Goal: Task Accomplishment & Management: Manage account settings

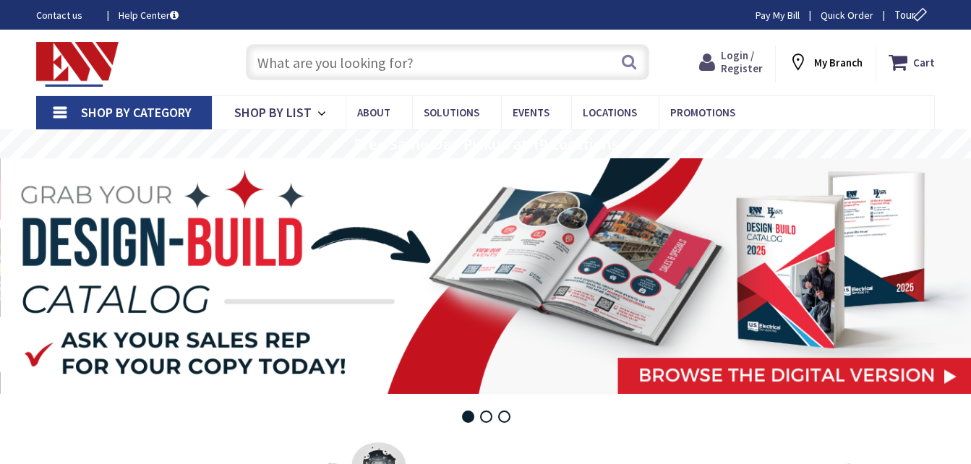
click at [735, 73] on span "Login / Register" at bounding box center [742, 61] width 42 height 27
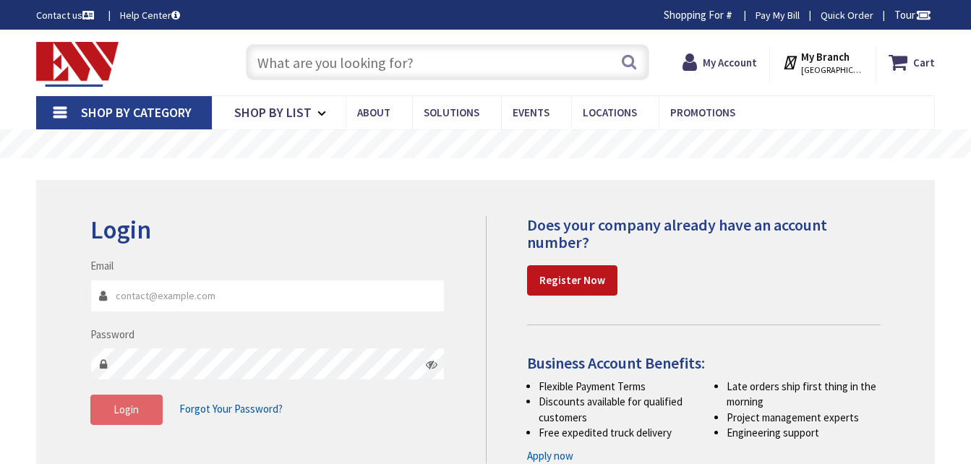
type input "[EMAIL_ADDRESS][DOMAIN_NAME]"
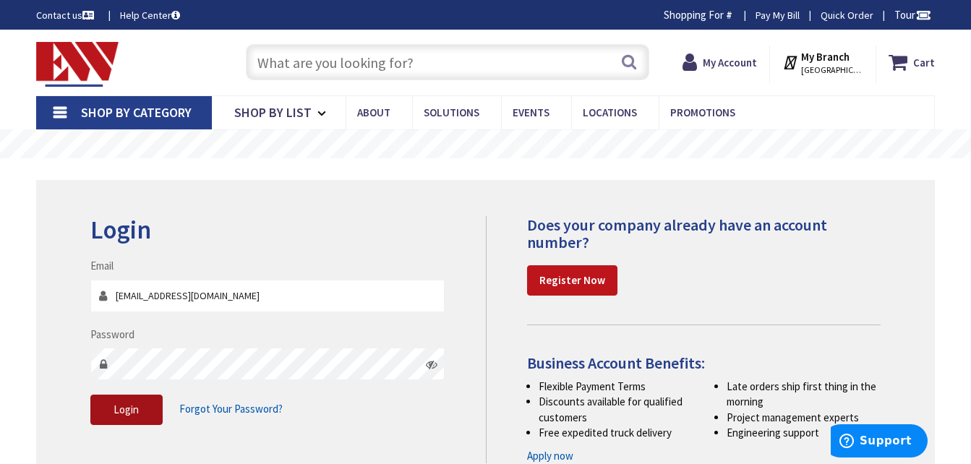
click at [124, 405] on span "Login" at bounding box center [126, 410] width 25 height 14
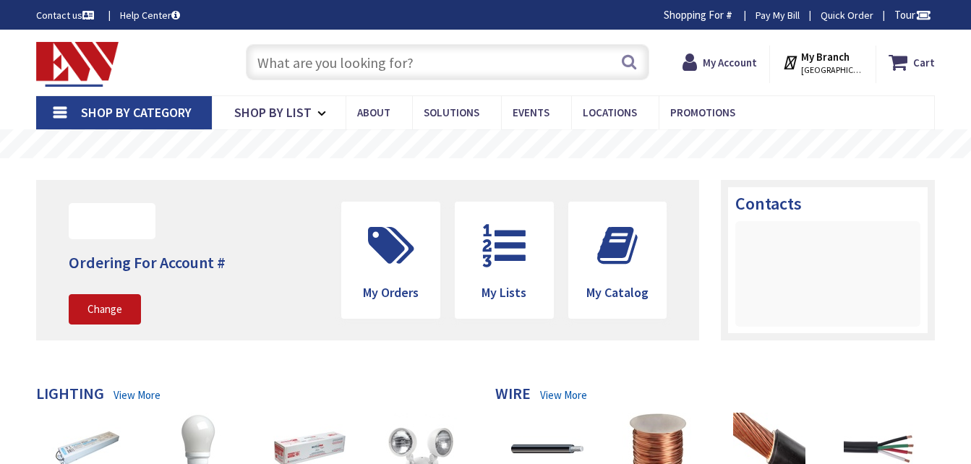
click at [393, 61] on input "text" at bounding box center [448, 62] width 404 height 36
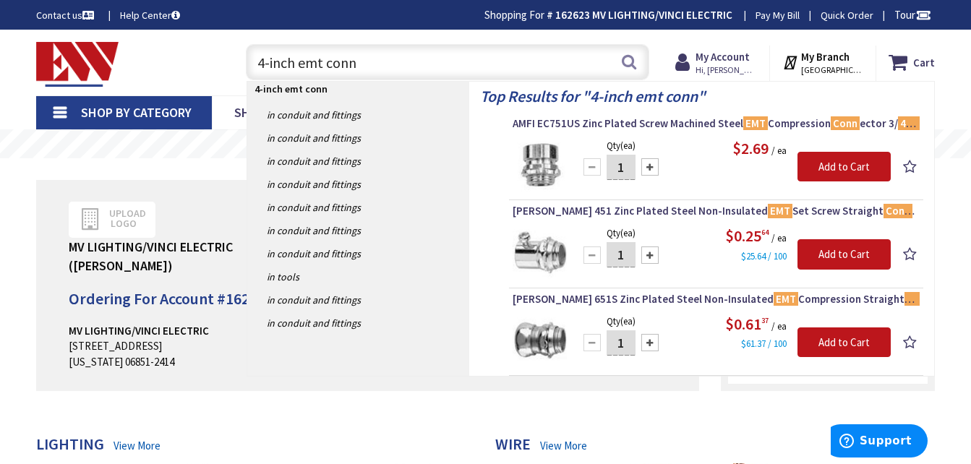
type input "4-inch emt conn"
